Goal: Task Accomplishment & Management: Manage account settings

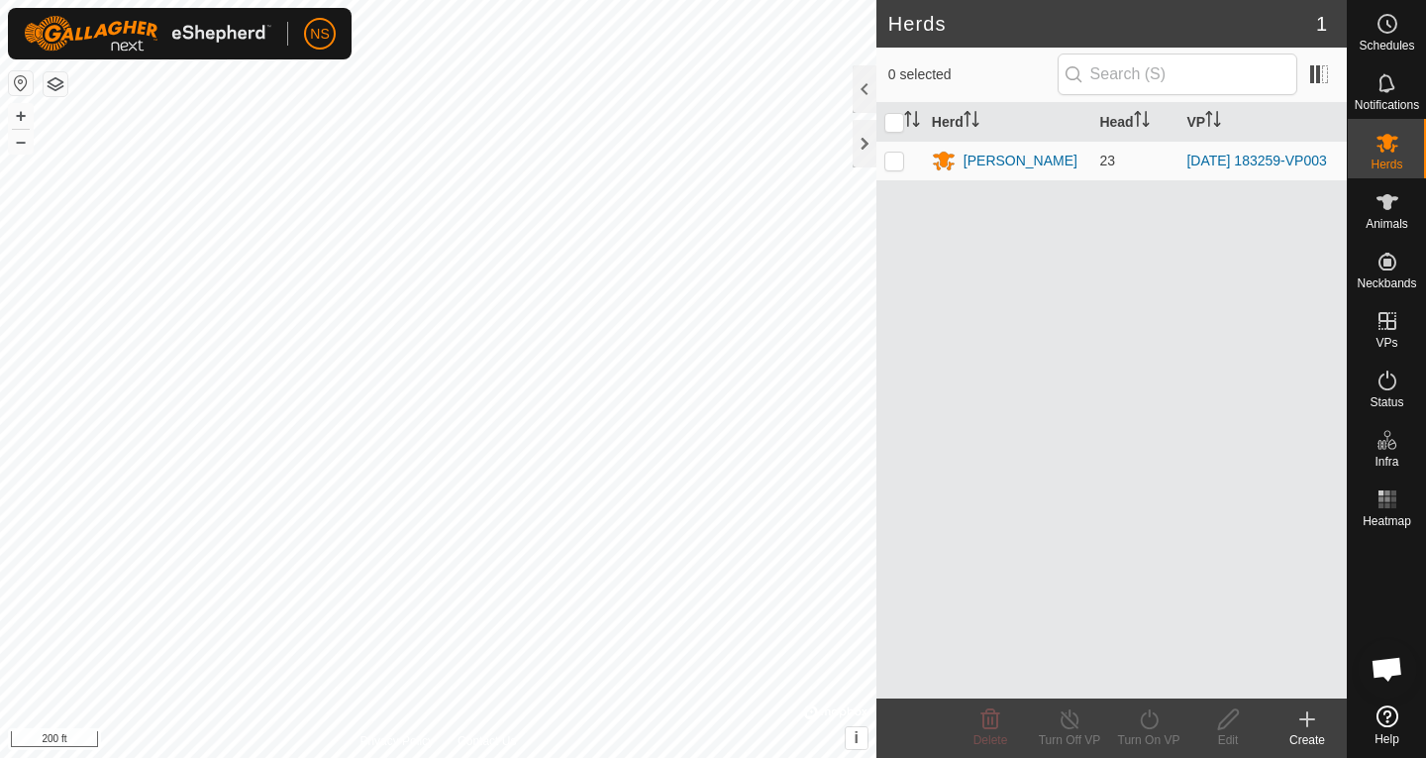
scroll to position [1202, 0]
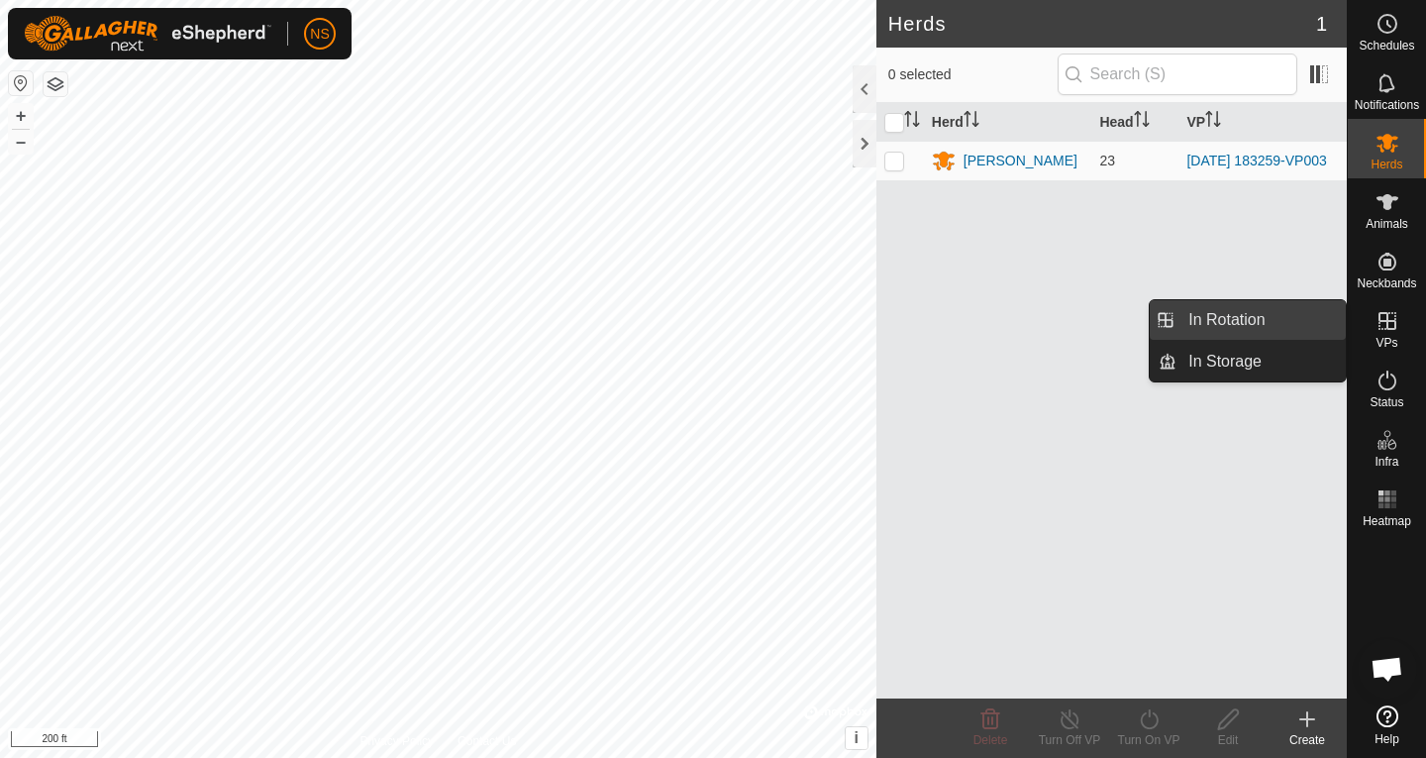
click at [1259, 320] on link "In Rotation" at bounding box center [1261, 320] width 169 height 40
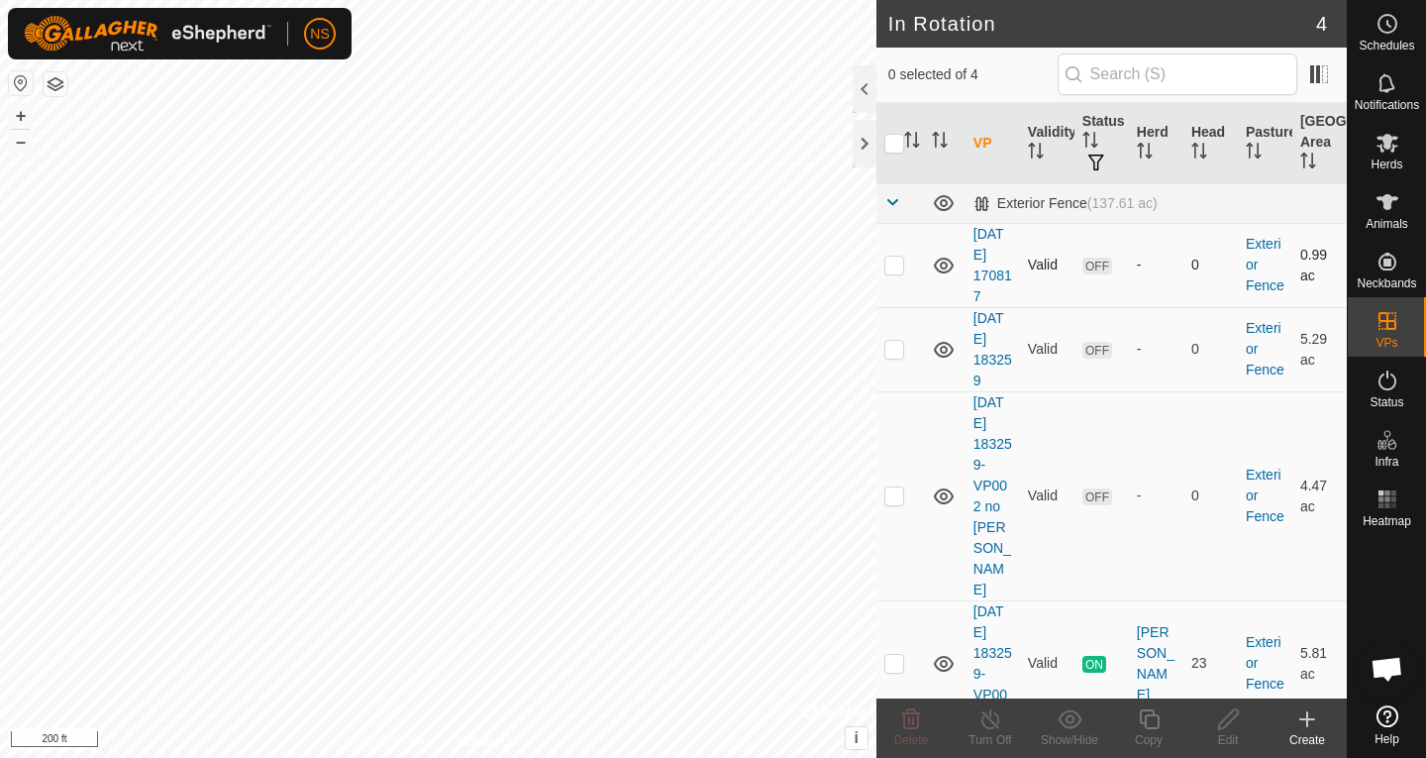
click at [902, 269] on p-checkbox at bounding box center [894, 265] width 20 height 16
checkbox input "false"
click at [939, 266] on icon at bounding box center [944, 266] width 24 height 24
click at [946, 351] on icon at bounding box center [944, 350] width 20 height 16
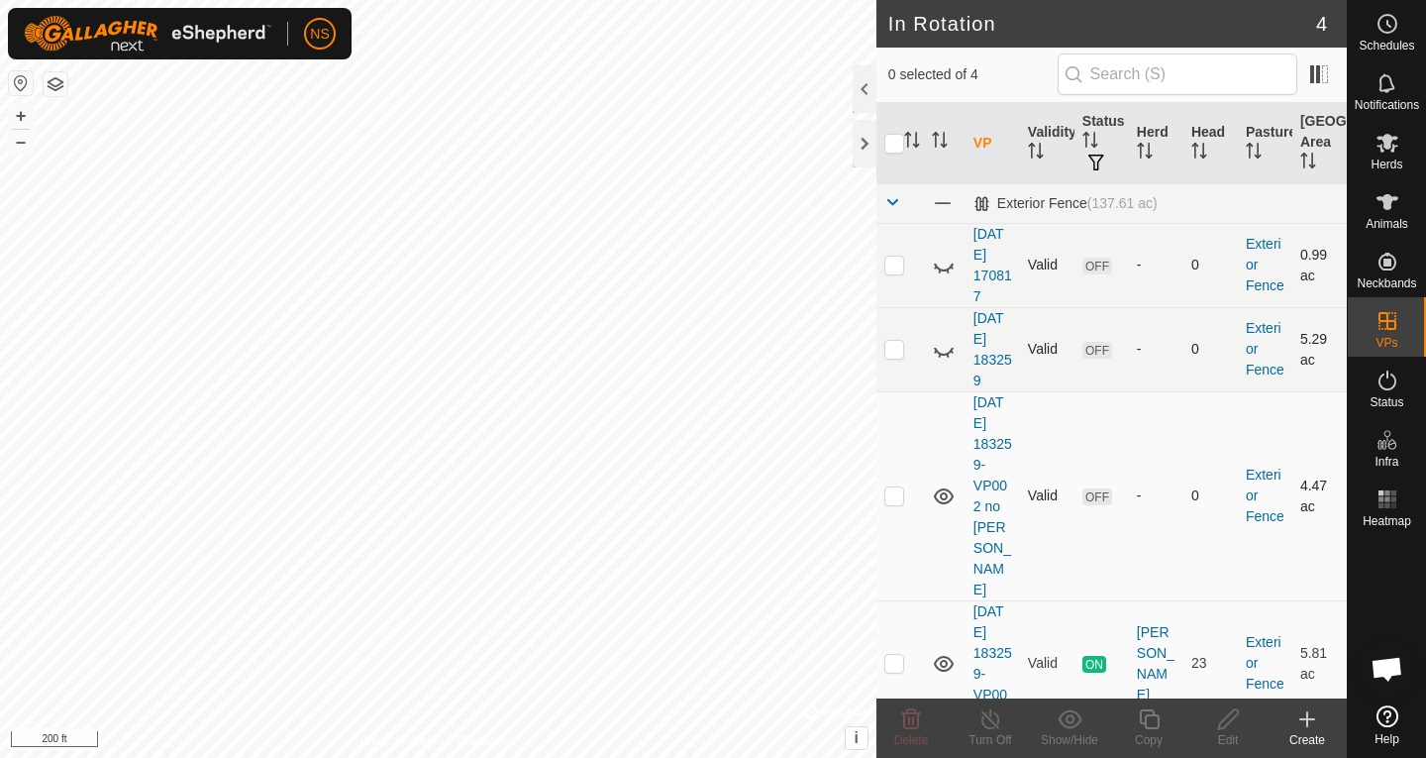
click at [948, 488] on icon at bounding box center [944, 496] width 20 height 16
click at [1385, 158] on span "Herds" at bounding box center [1387, 164] width 32 height 12
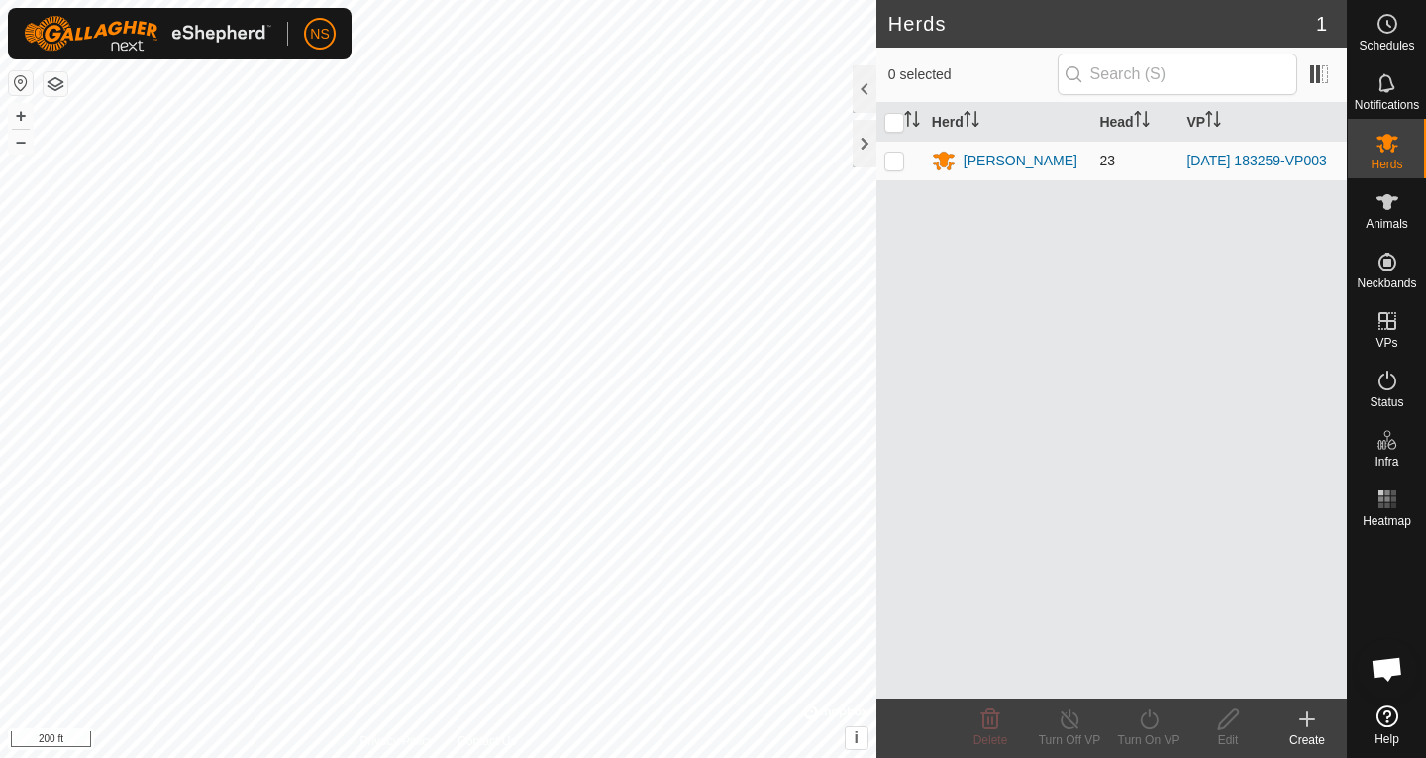
click at [894, 162] on p-checkbox at bounding box center [894, 161] width 20 height 16
checkbox input "true"
click at [1231, 714] on icon at bounding box center [1228, 719] width 25 height 24
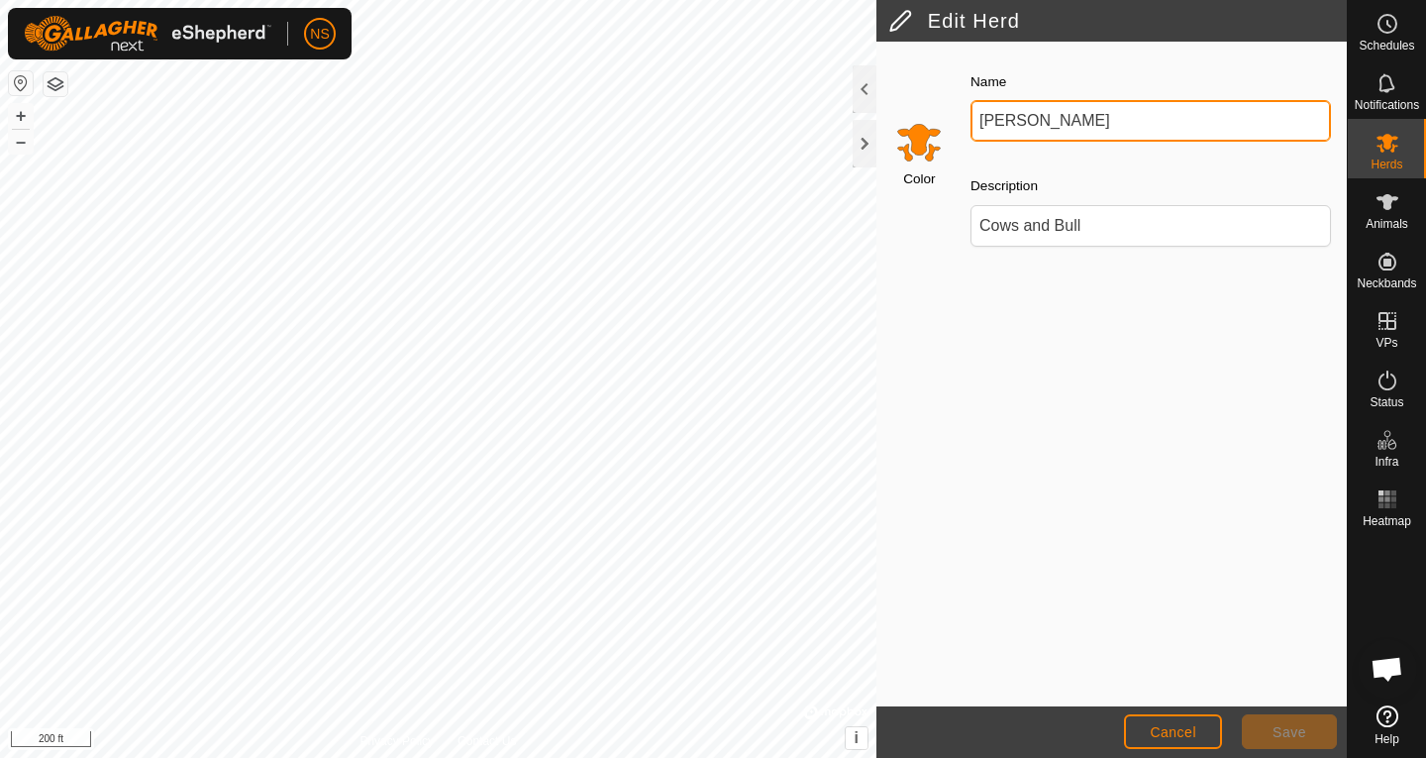
drag, startPoint x: 1044, startPoint y: 120, endPoint x: 963, endPoint y: 113, distance: 81.5
click at [963, 113] on div "Name [PERSON_NAME]" at bounding box center [1151, 105] width 376 height 88
type input "WR"
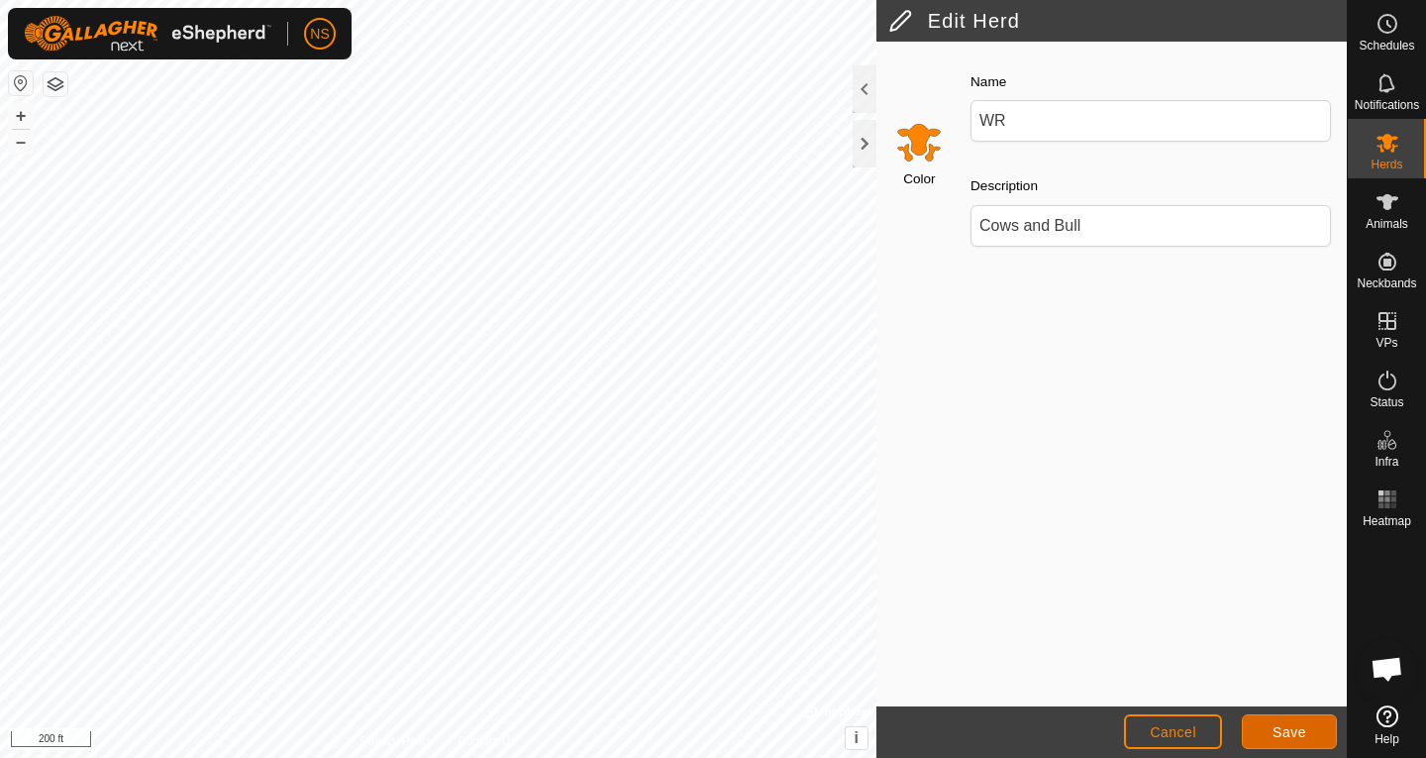
click at [1285, 728] on span "Save" at bounding box center [1290, 732] width 34 height 16
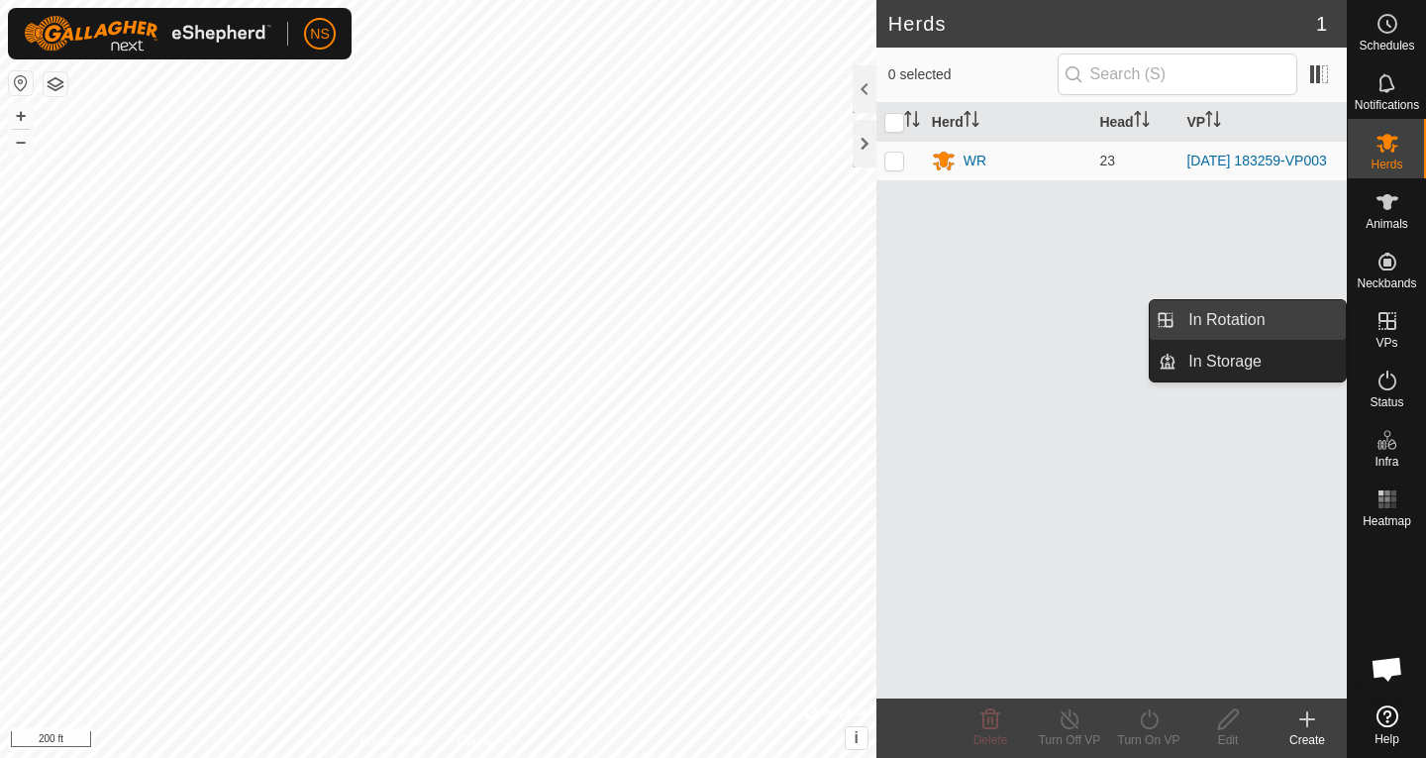
click at [1272, 322] on link "In Rotation" at bounding box center [1261, 320] width 169 height 40
